Goal: Task Accomplishment & Management: Manage account settings

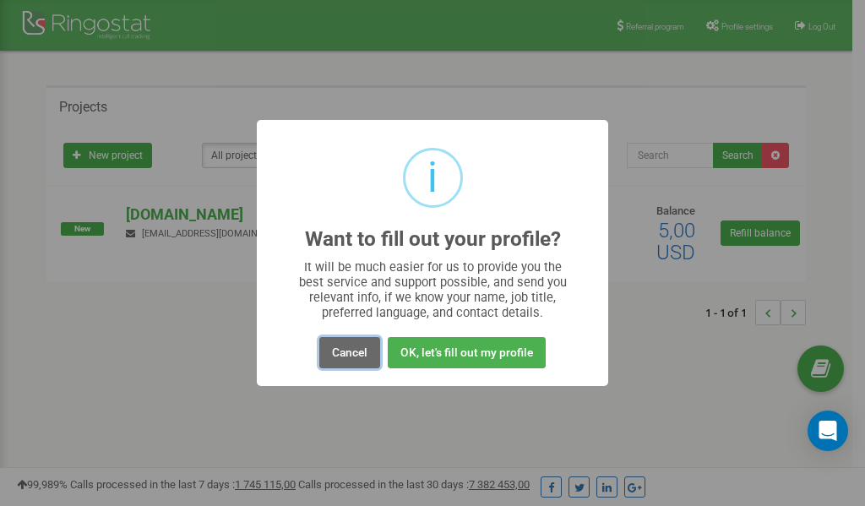
click at [345, 347] on button "Cancel" at bounding box center [349, 352] width 61 height 31
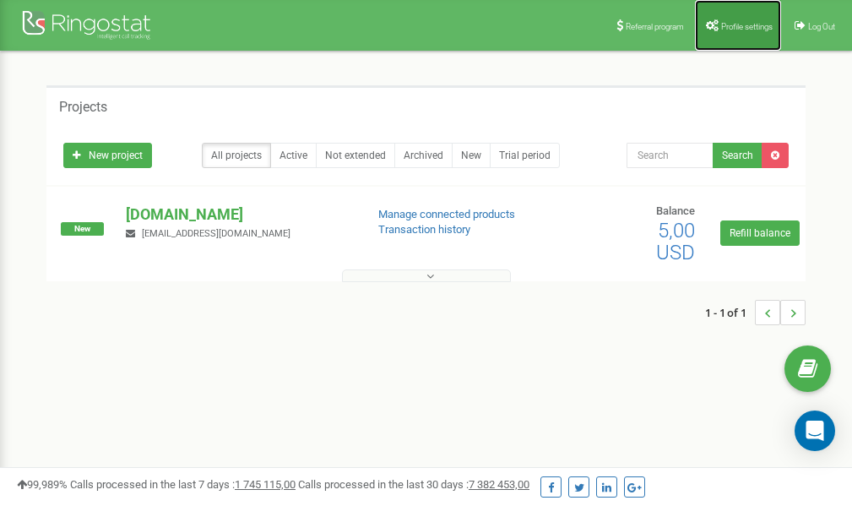
click at [732, 24] on span "Profile settings" at bounding box center [747, 26] width 52 height 9
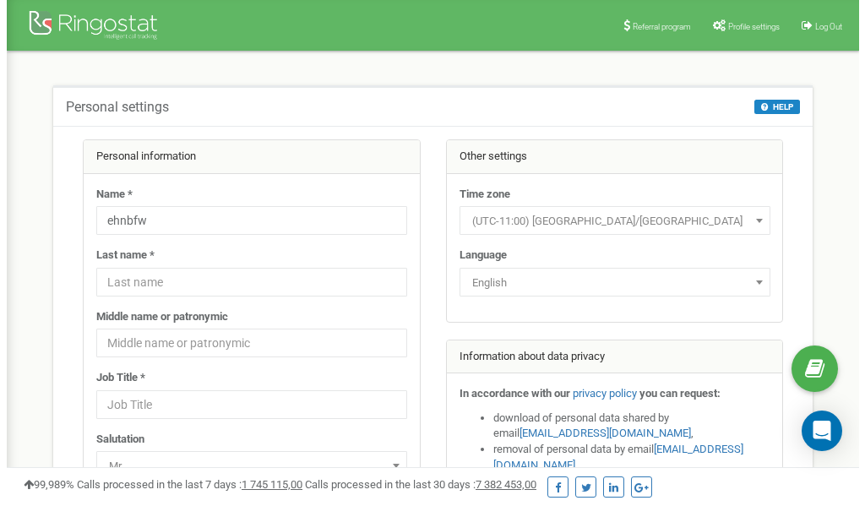
scroll to position [84, 0]
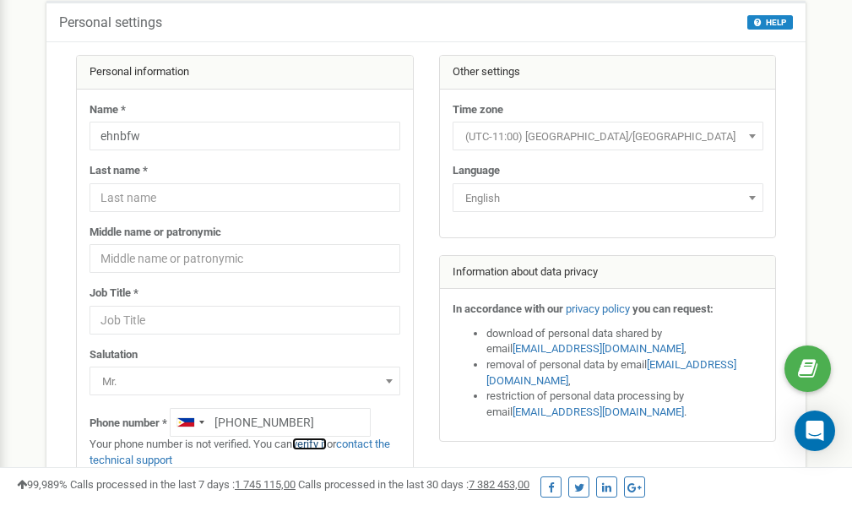
click at [315, 443] on link "verify it" at bounding box center [309, 444] width 35 height 13
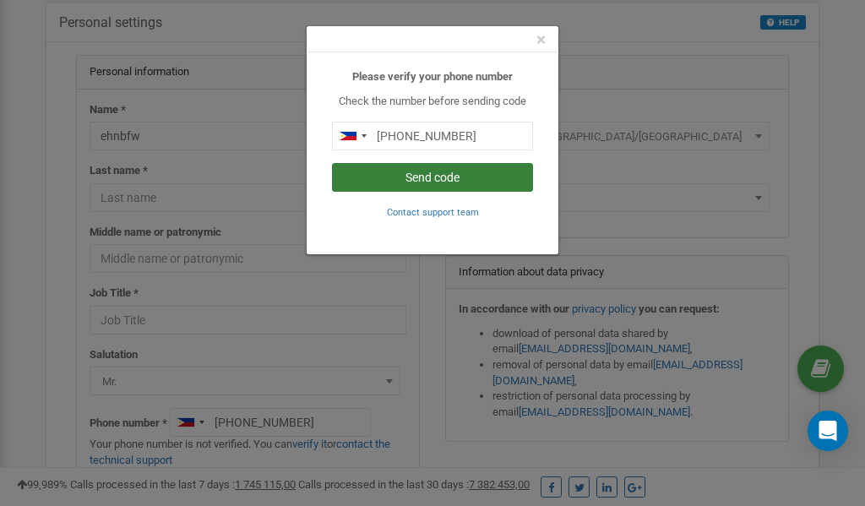
click at [452, 178] on button "Send code" at bounding box center [432, 177] width 201 height 29
